Goal: Task Accomplishment & Management: Complete application form

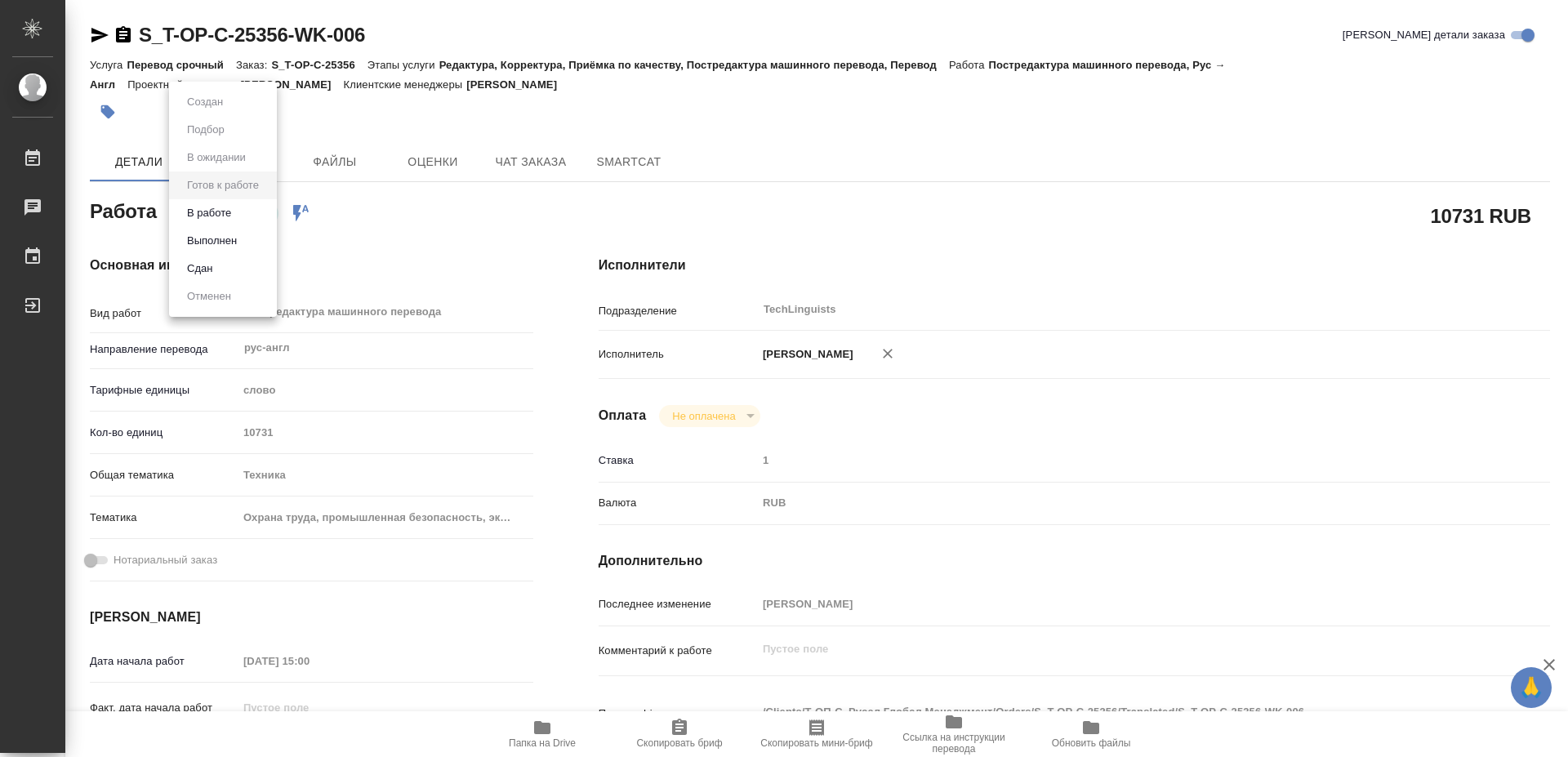
click at [223, 214] on body "🙏 .cls-1 fill:#fff; AWATERA [PERSON_NAME] 0 Чаты График Выйти S_T-OP-C-25356-WK…" at bounding box center [784, 378] width 1568 height 757
click at [221, 239] on button "Выполнен" at bounding box center [212, 241] width 60 height 18
type textarea "x"
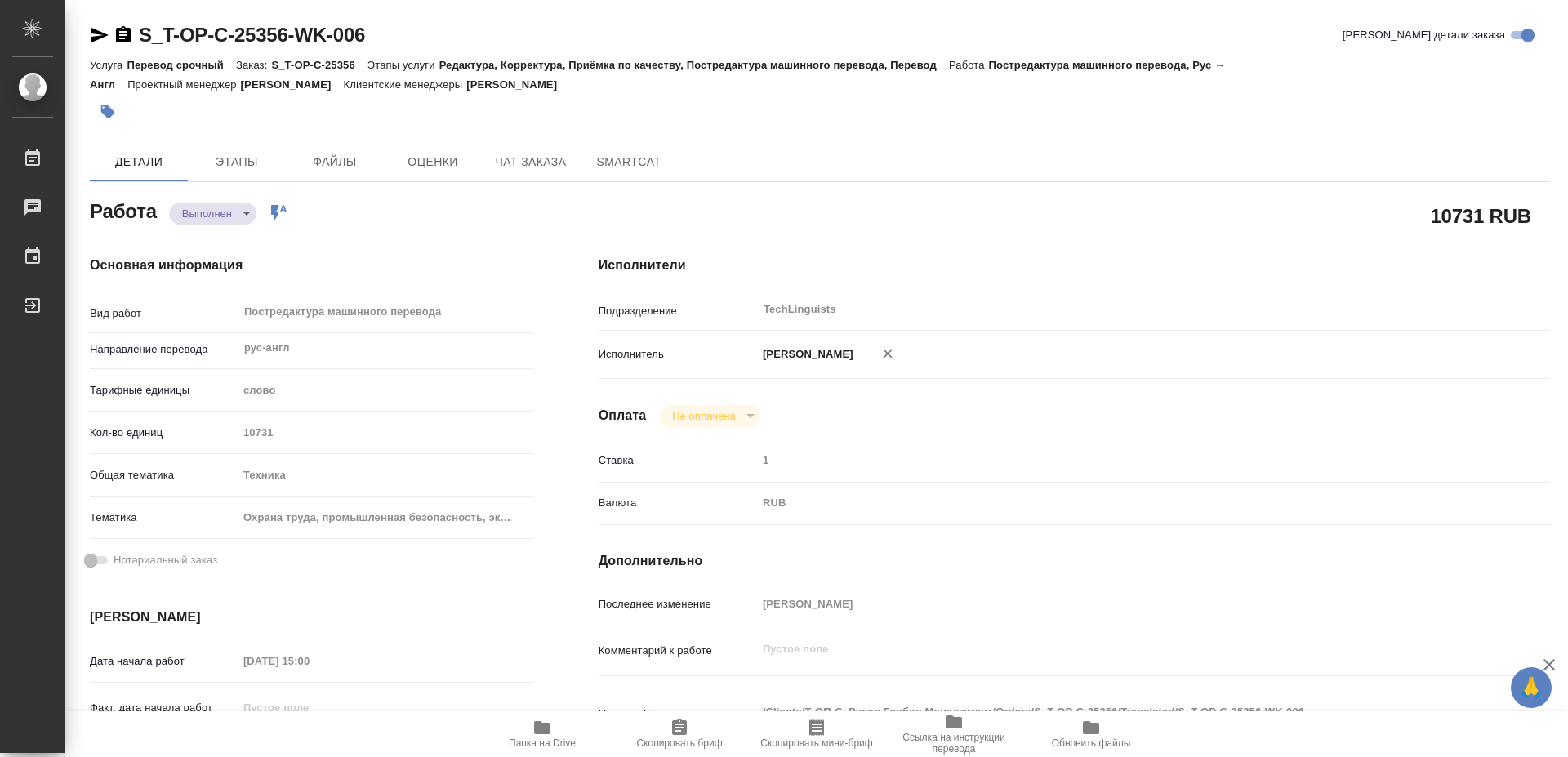
type textarea "x"
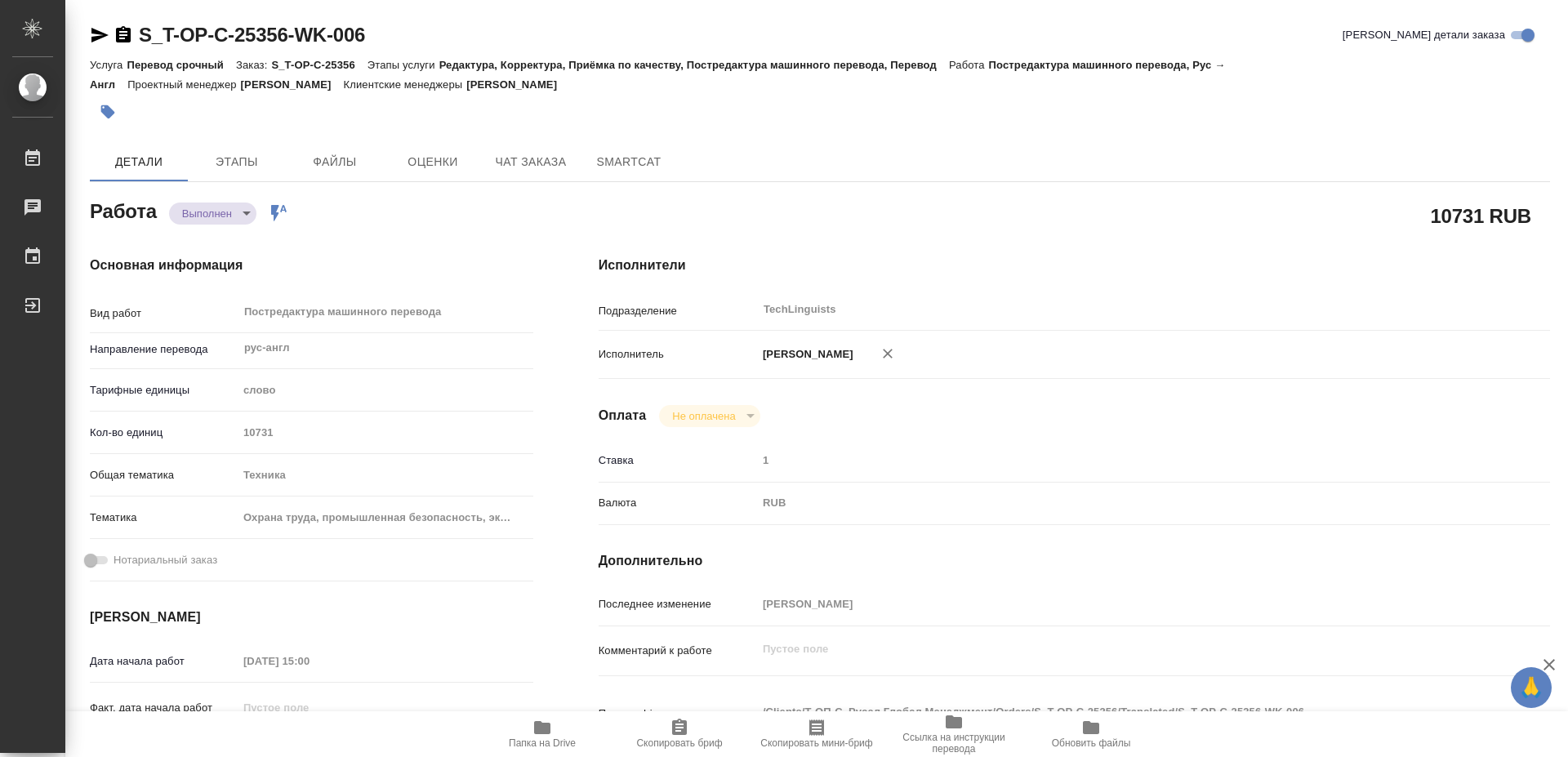
type textarea "x"
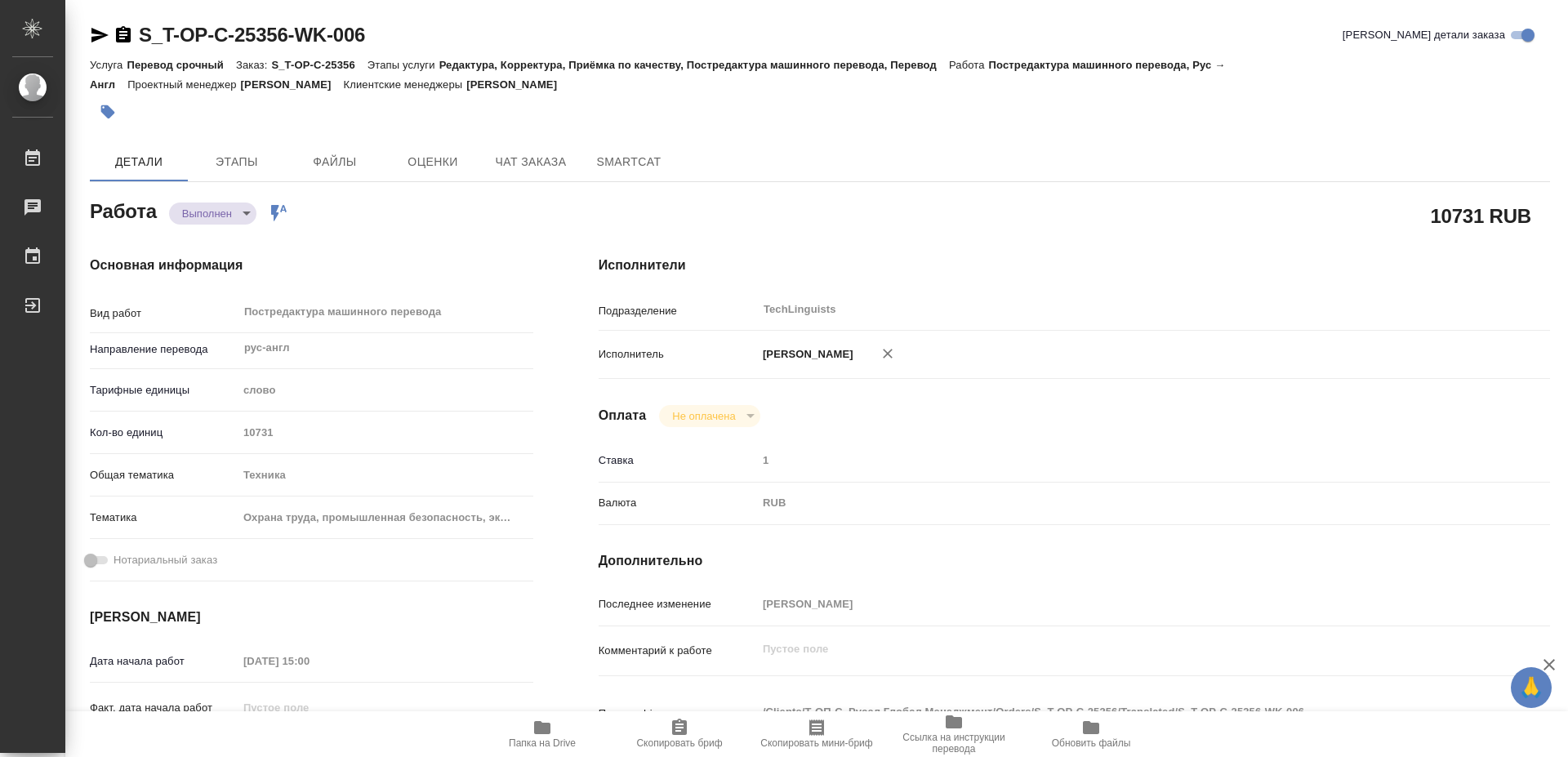
type textarea "x"
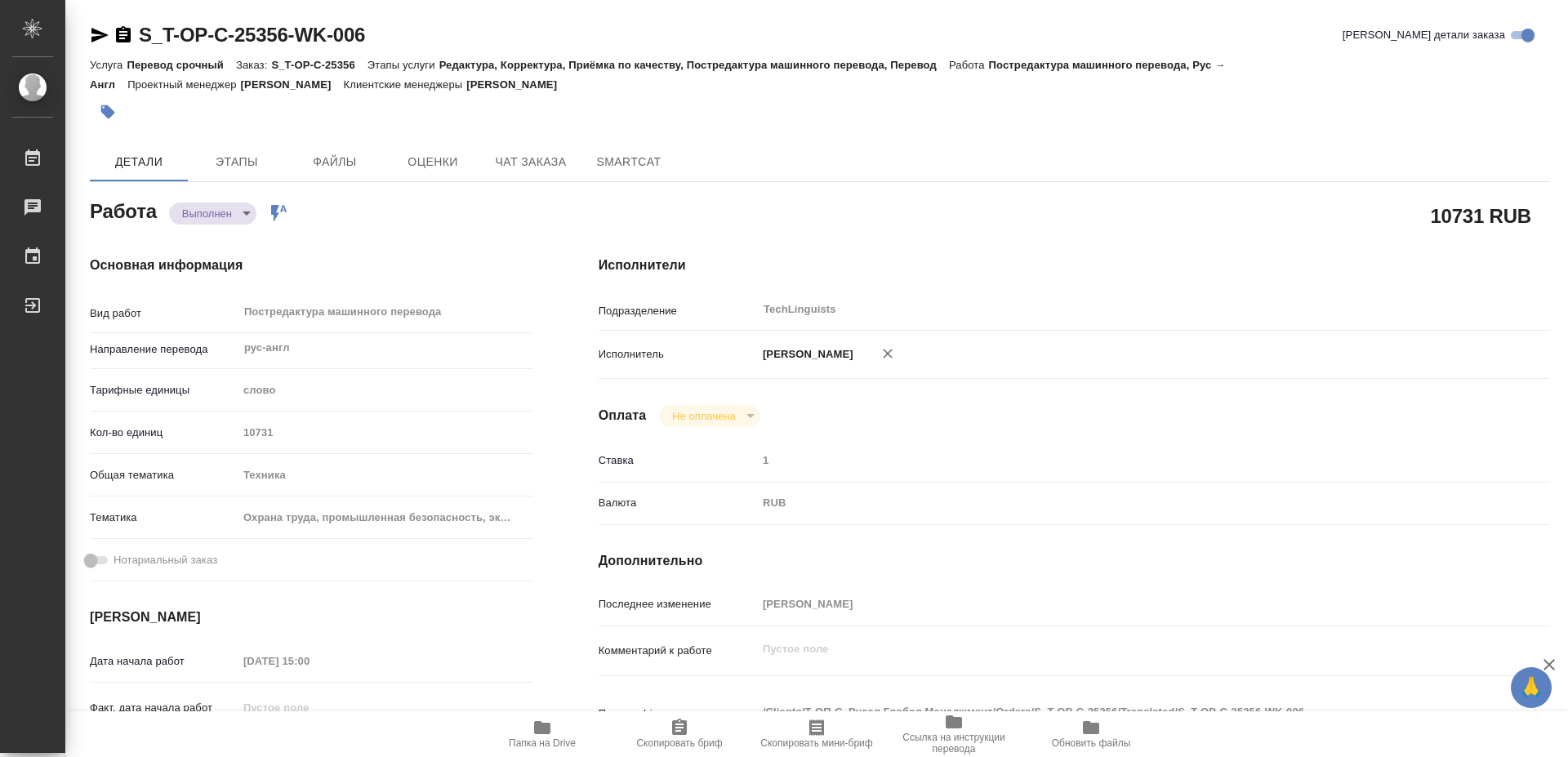
type textarea "x"
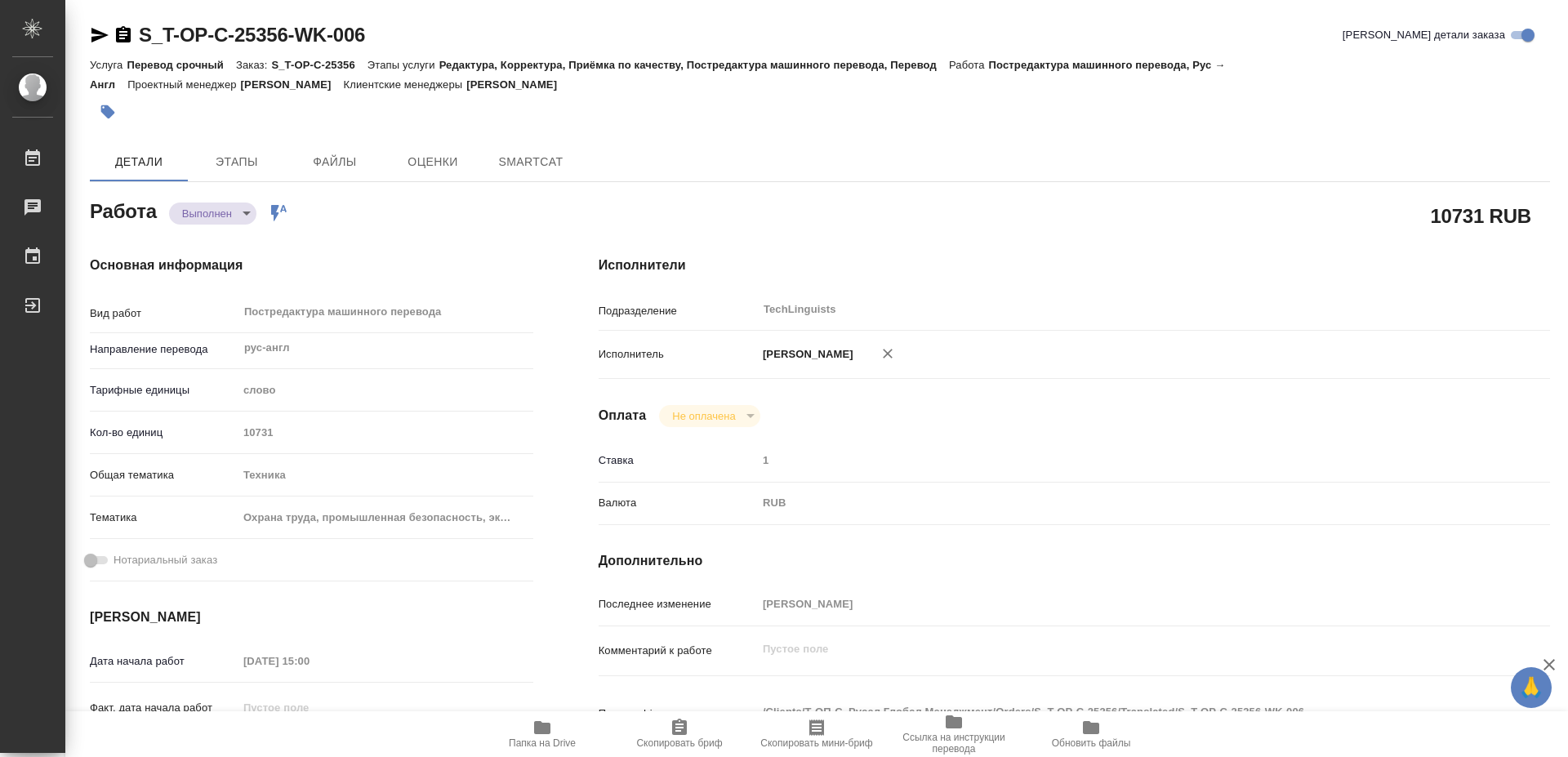
type textarea "x"
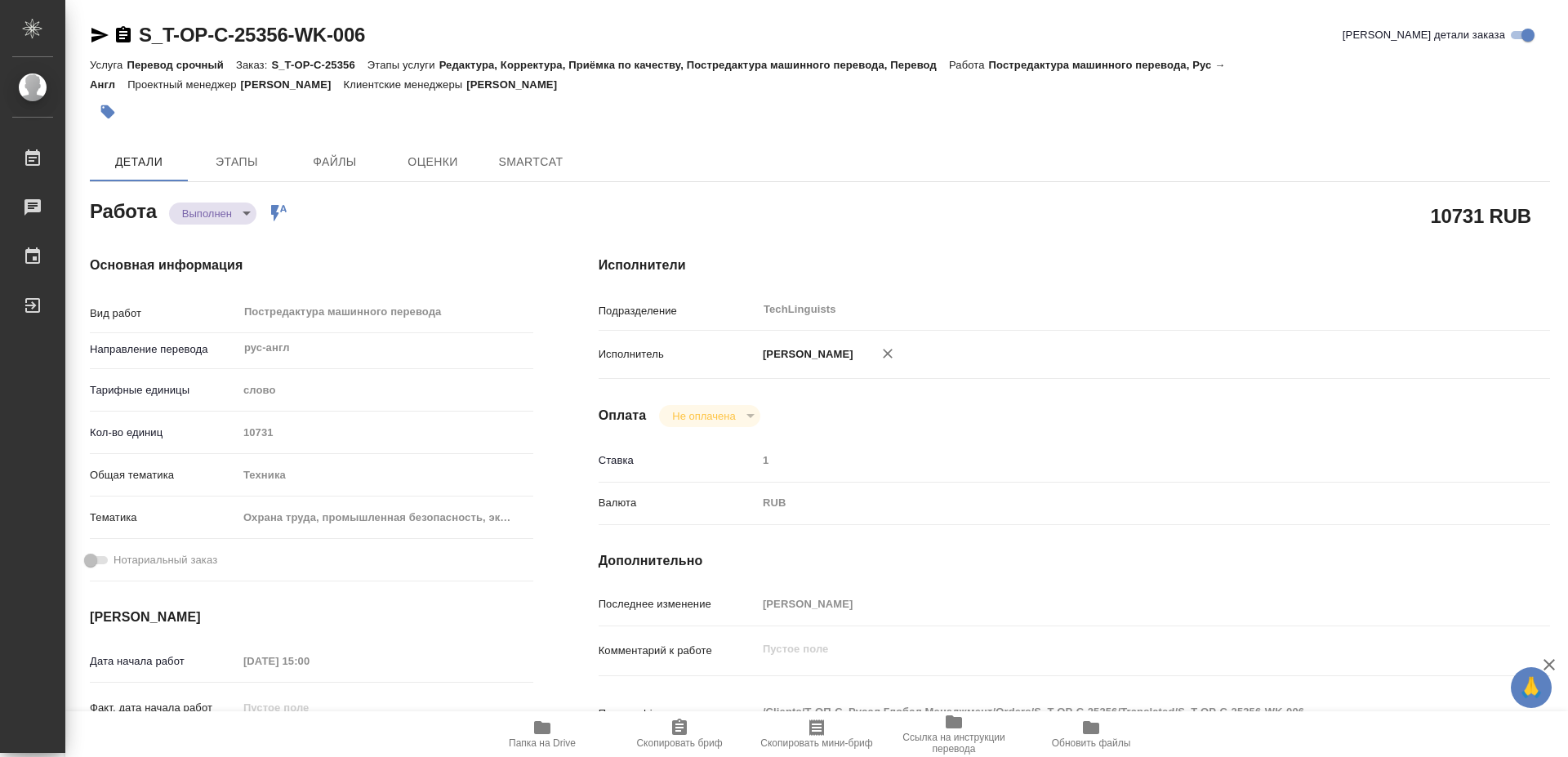
type textarea "x"
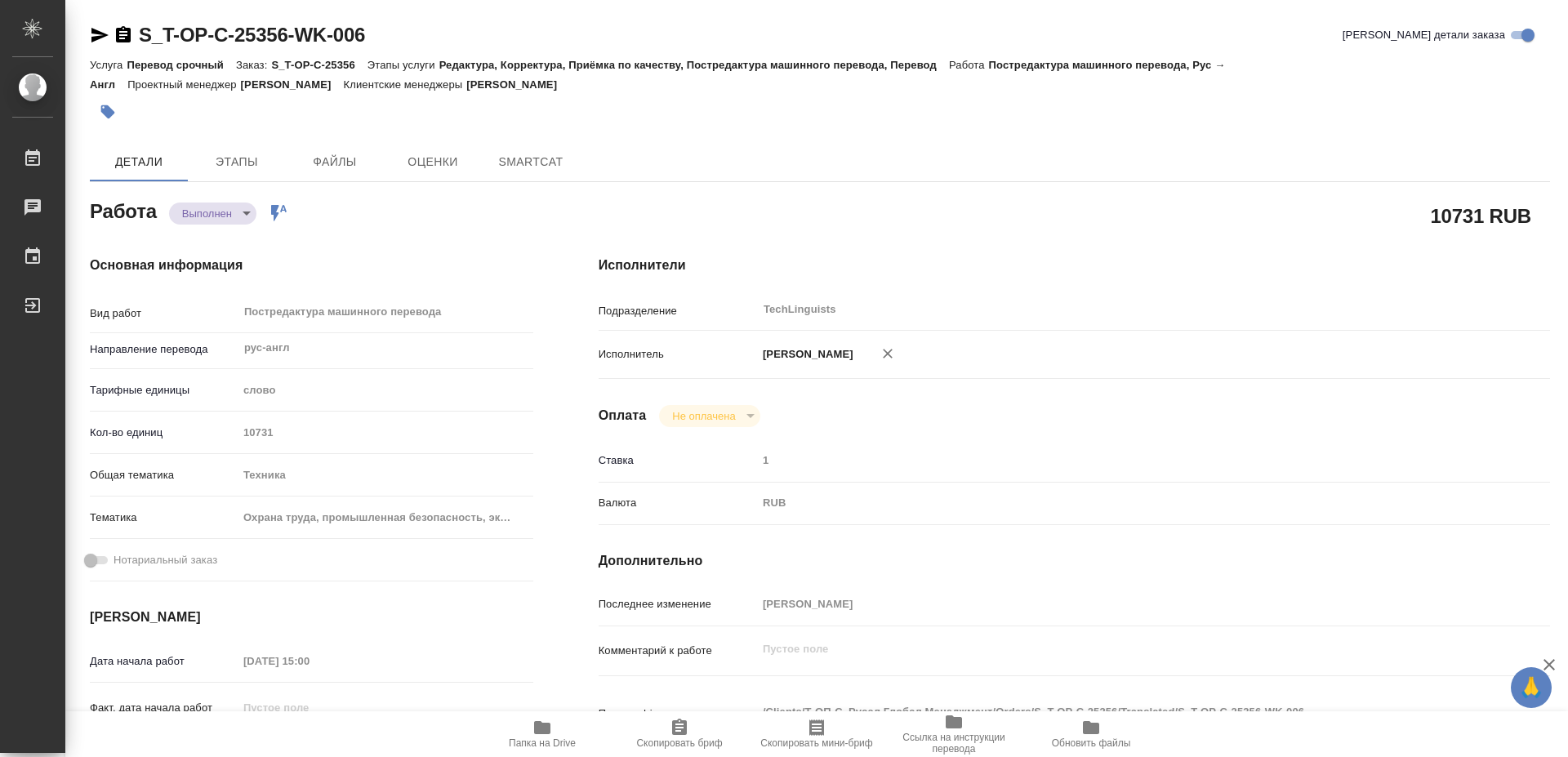
type textarea "x"
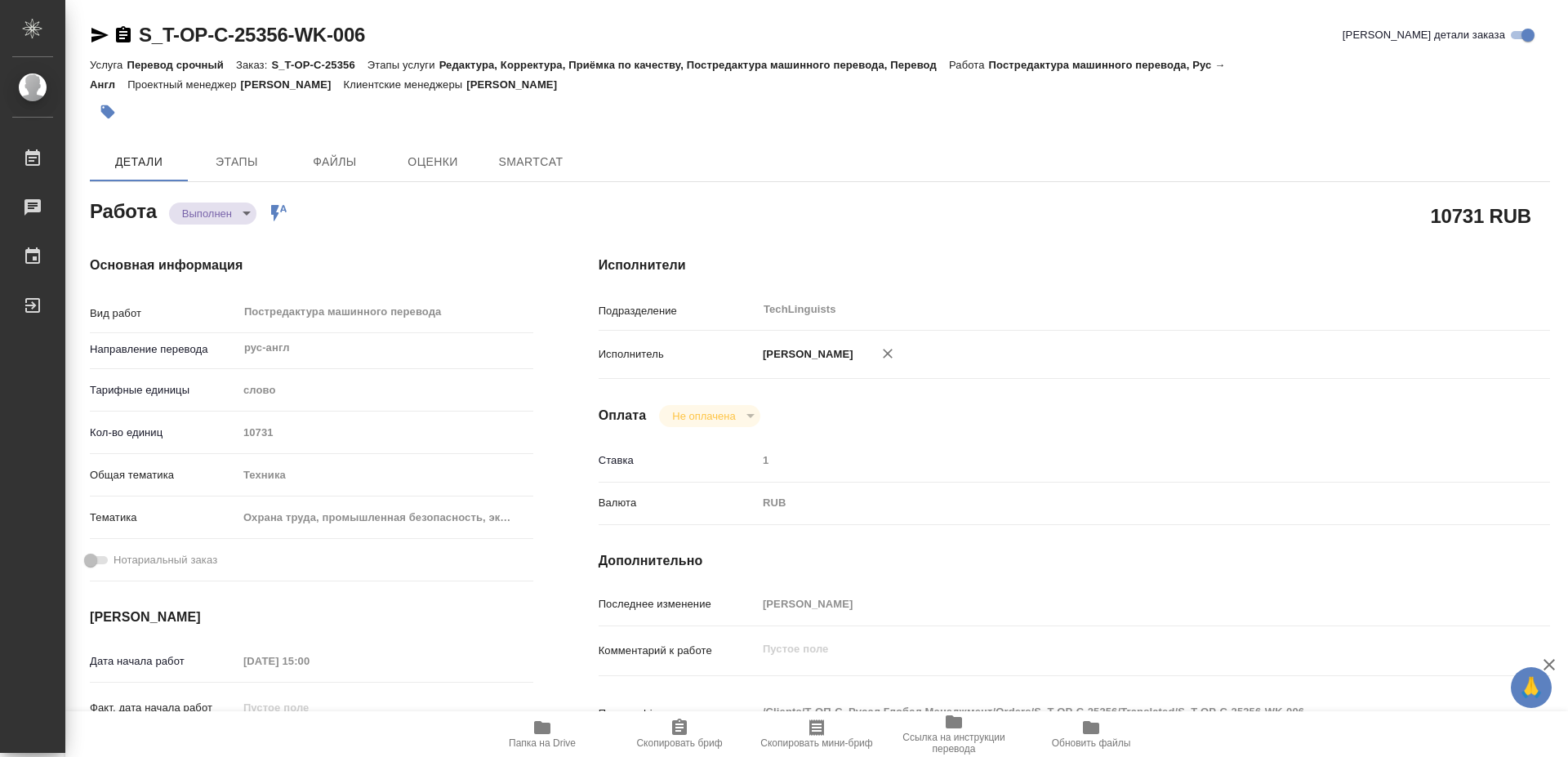
type textarea "x"
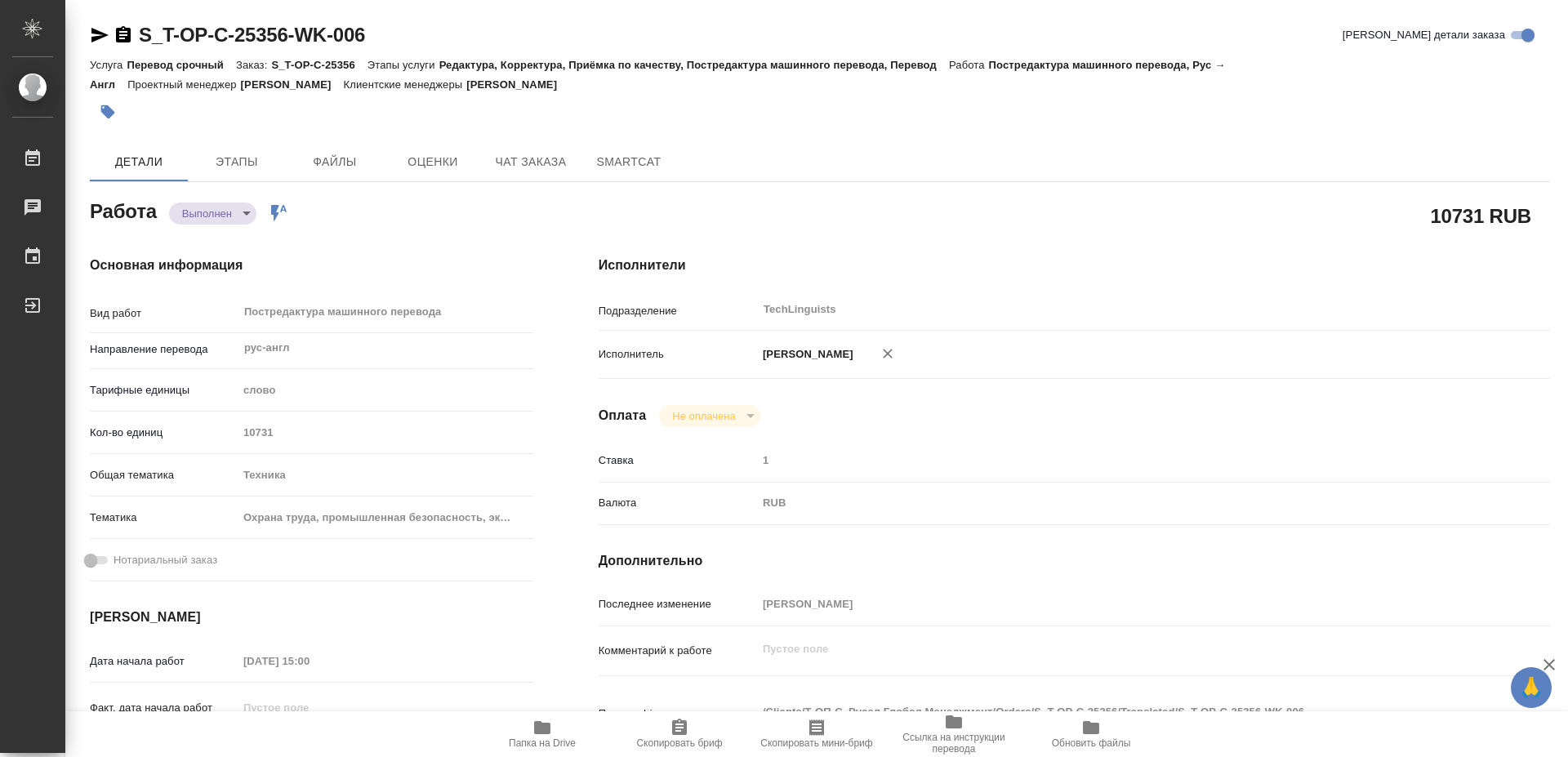
type textarea "x"
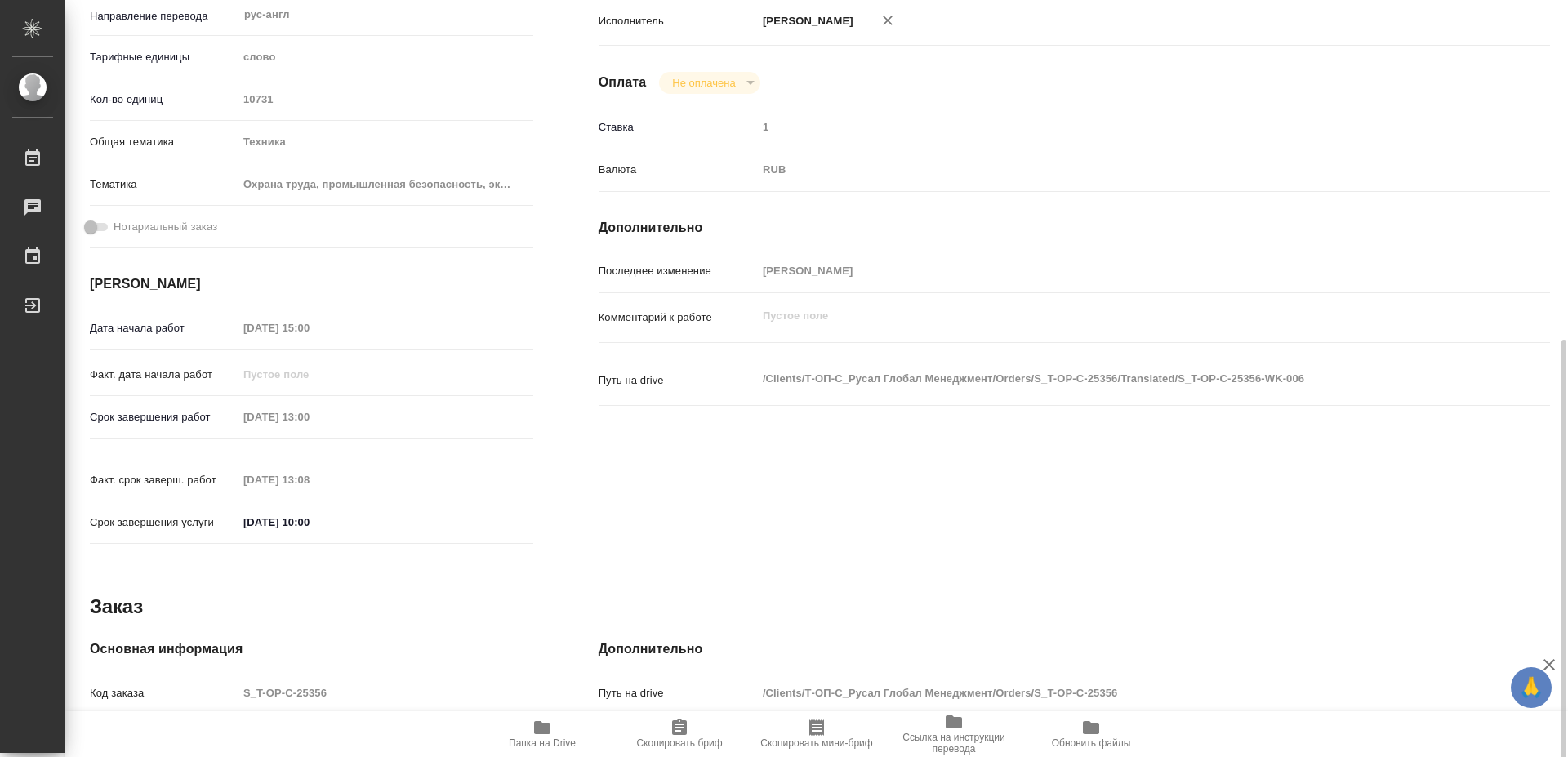
scroll to position [473, 0]
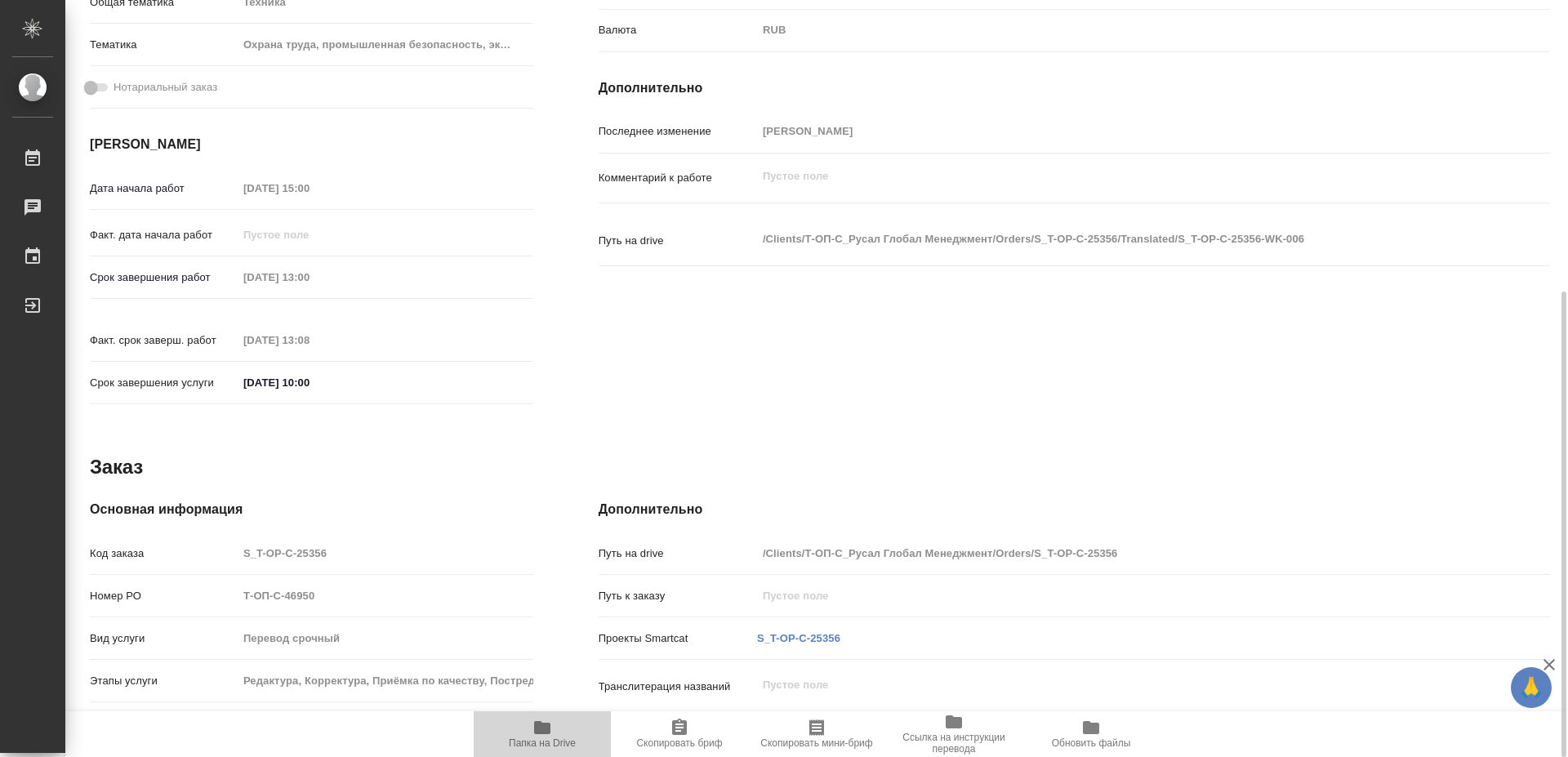
click at [547, 731] on icon "button" at bounding box center [542, 728] width 17 height 13
